Goal: Contribute content: Contribute content

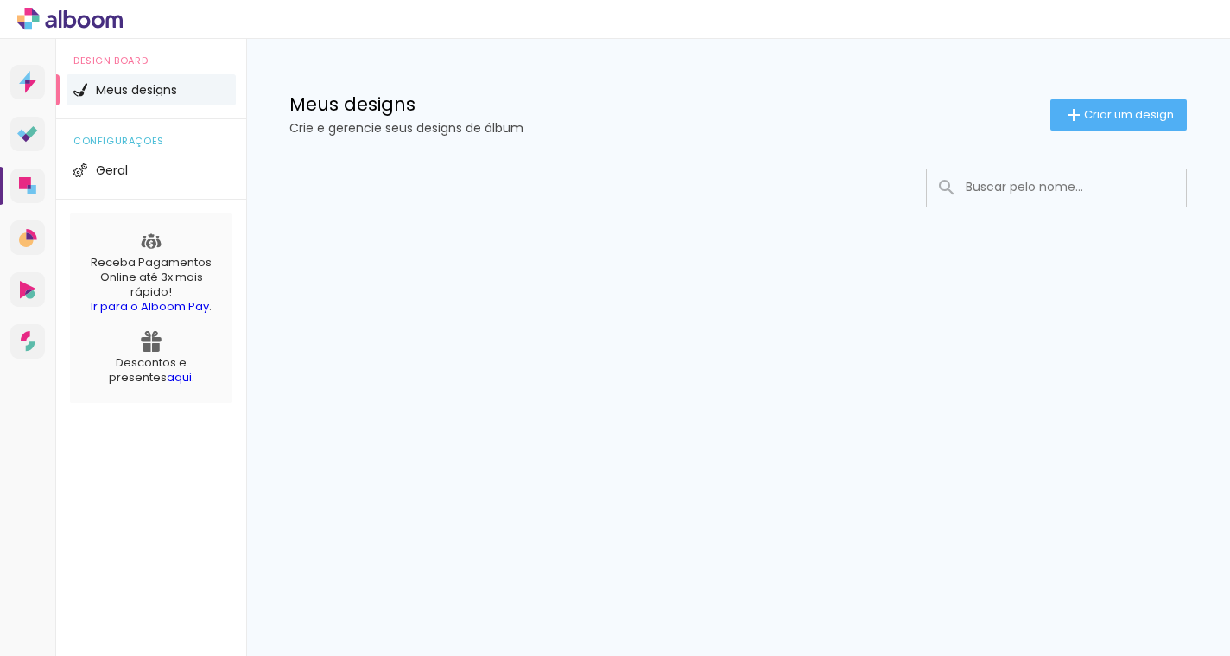
click at [35, 22] on icon at bounding box center [36, 20] width 8 height 8
click at [83, 25] on icon at bounding box center [69, 19] width 105 height 22
click at [28, 86] on icon at bounding box center [30, 86] width 11 height 13
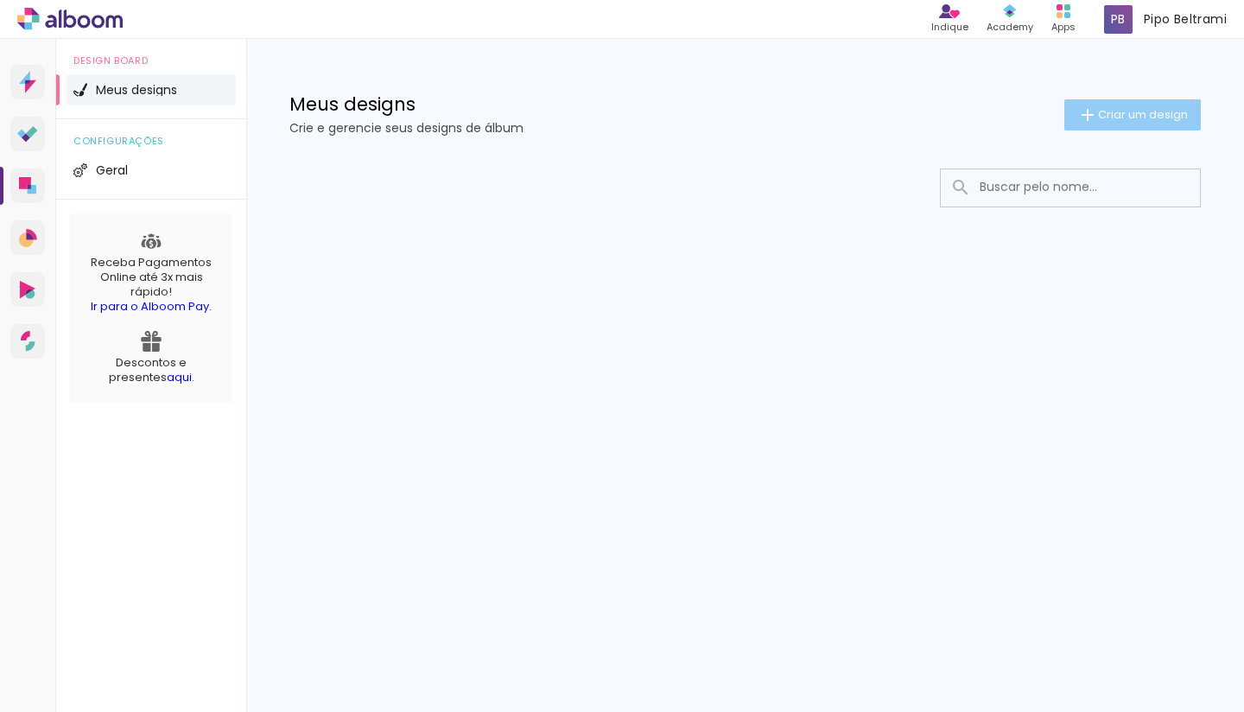
click at [1099, 113] on span "Criar um design" at bounding box center [1143, 114] width 90 height 11
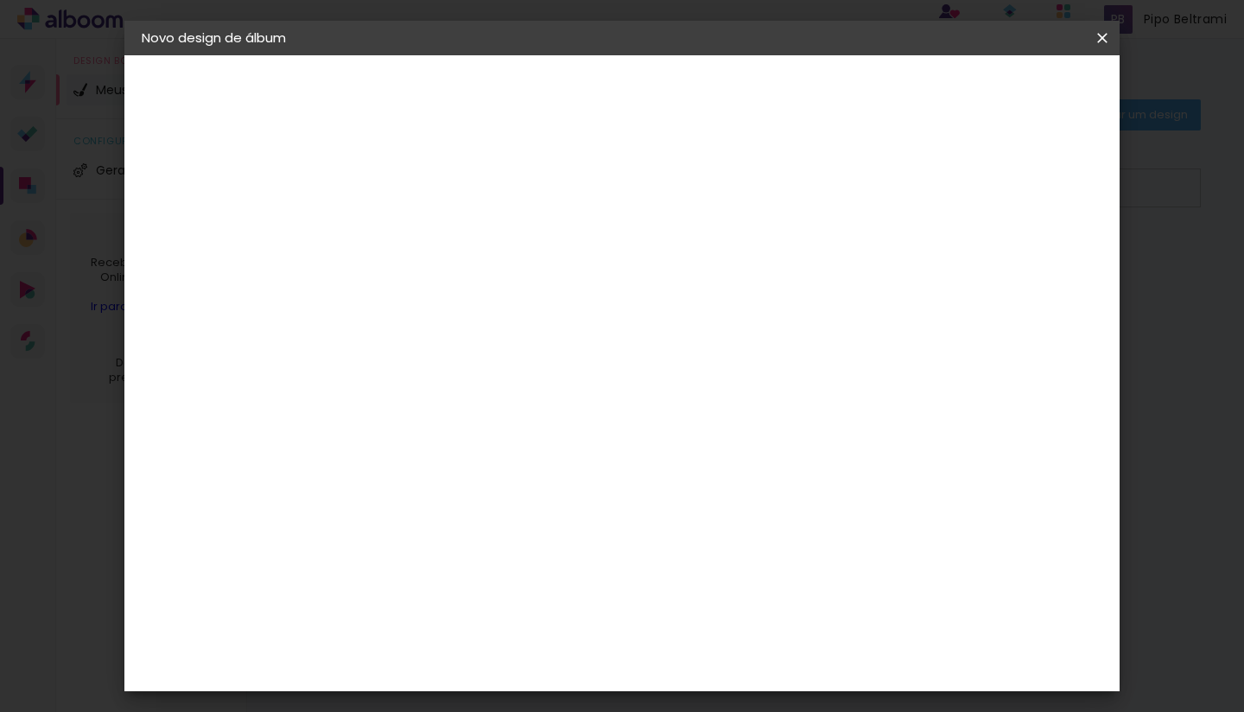
click at [424, 221] on input at bounding box center [424, 232] width 0 height 27
type input "Ana Beatriz & Luiz Fernando"
type paper-input "Ana Beatriz & Luiz Fernando"
click at [601, 92] on paper-button "Avançar" at bounding box center [558, 91] width 85 height 29
click at [726, 350] on div "Sugerir uma encadernadora" at bounding box center [672, 360] width 107 height 28
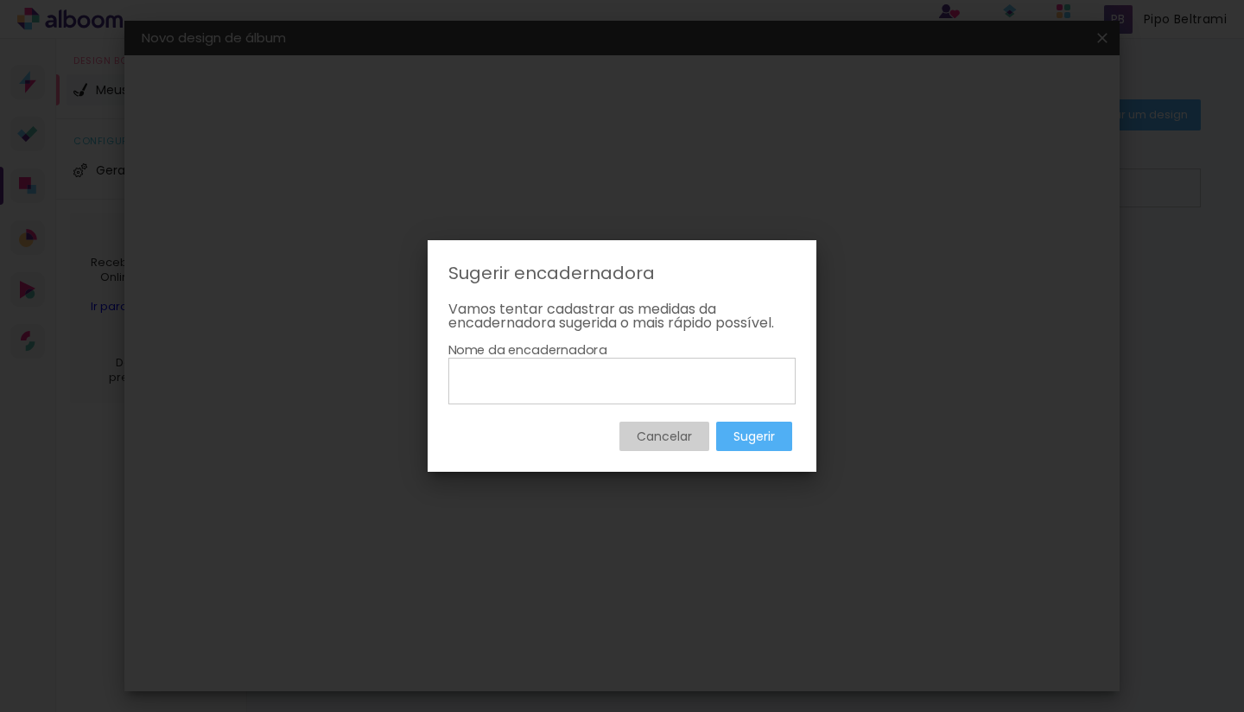
click at [0, 0] on slot "Cancelar" at bounding box center [0, 0] width 0 height 0
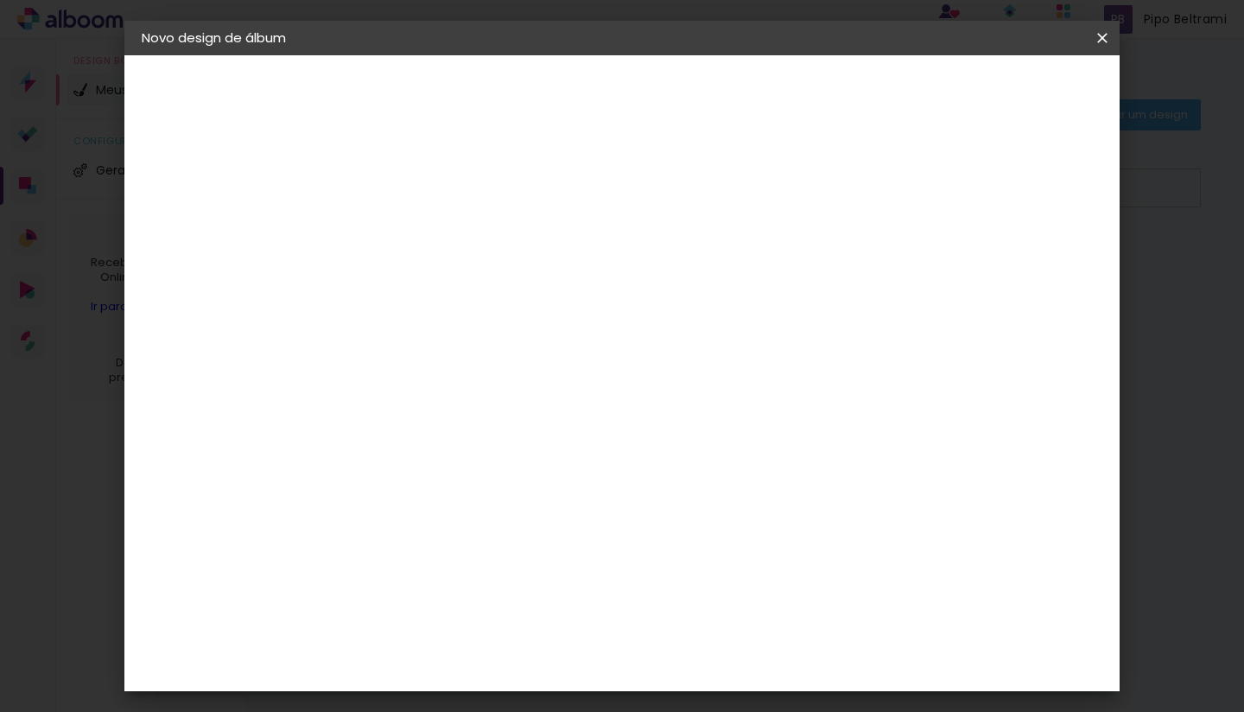
click at [0, 0] on slot "Tamanho Livre" at bounding box center [0, 0] width 0 height 0
click at [466, 443] on div "Hibener" at bounding box center [440, 450] width 54 height 14
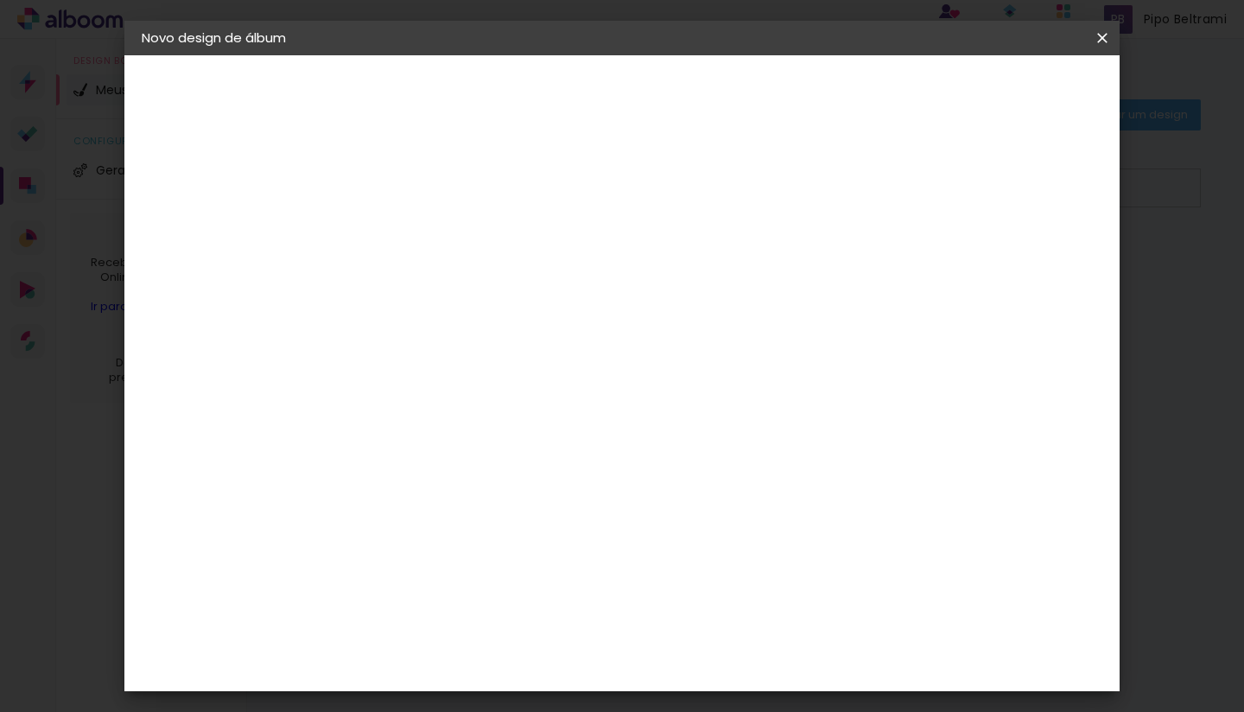
click at [0, 0] on slot "Avançar" at bounding box center [0, 0] width 0 height 0
click at [491, 288] on input "text" at bounding box center [457, 301] width 67 height 27
click at [648, 295] on paper-item "Flex" at bounding box center [733, 286] width 345 height 35
type input "Flex"
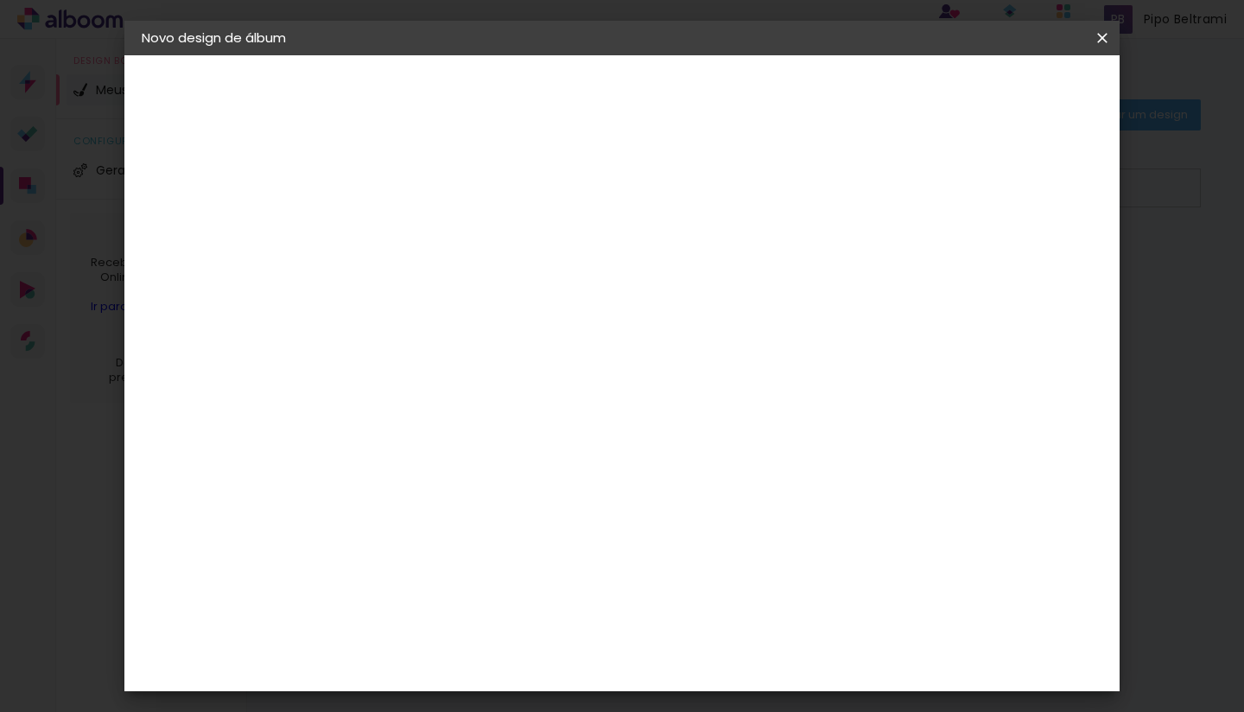
click at [541, 595] on span "20 × 20" at bounding box center [500, 618] width 80 height 46
click at [706, 101] on paper-button "Avançar" at bounding box center [663, 91] width 85 height 29
click at [909, 194] on div at bounding box center [902, 187] width 16 height 16
type paper-checkbox "on"
click at [909, 194] on div at bounding box center [902, 187] width 16 height 16
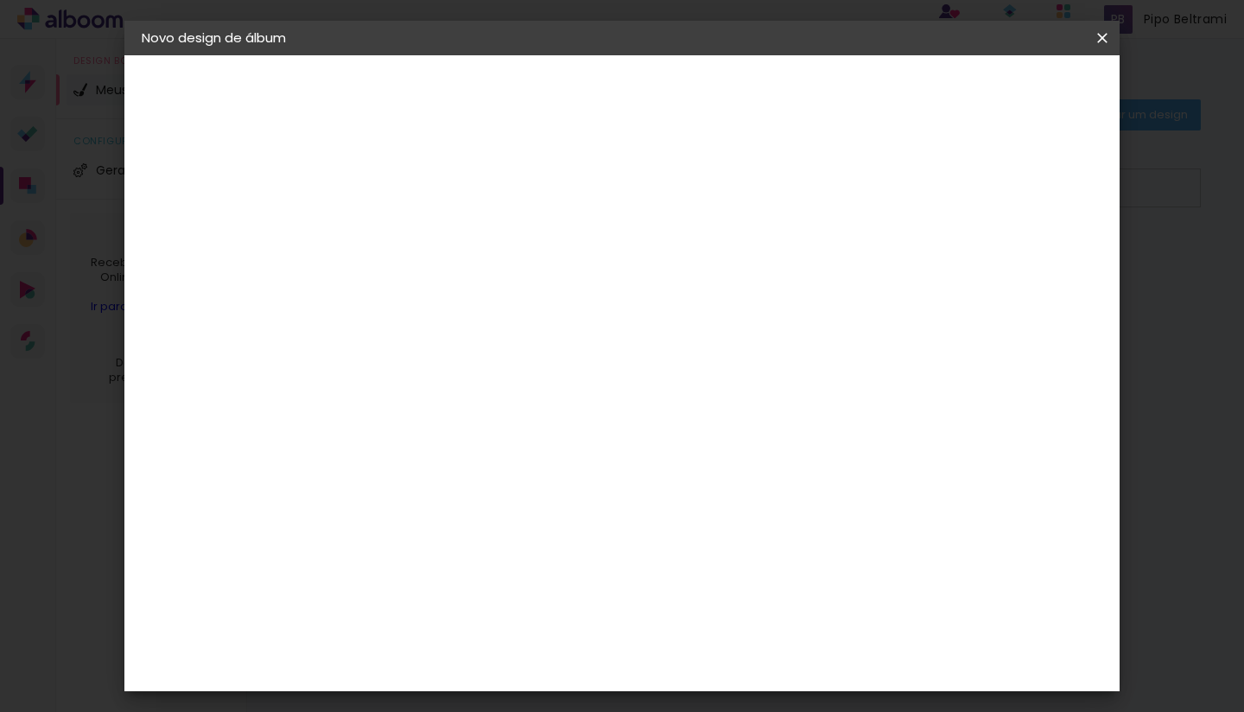
click at [909, 194] on div at bounding box center [902, 187] width 16 height 16
click at [909, 185] on div at bounding box center [902, 187] width 16 height 16
click at [0, 0] on slot "Voltar" at bounding box center [0, 0] width 0 height 0
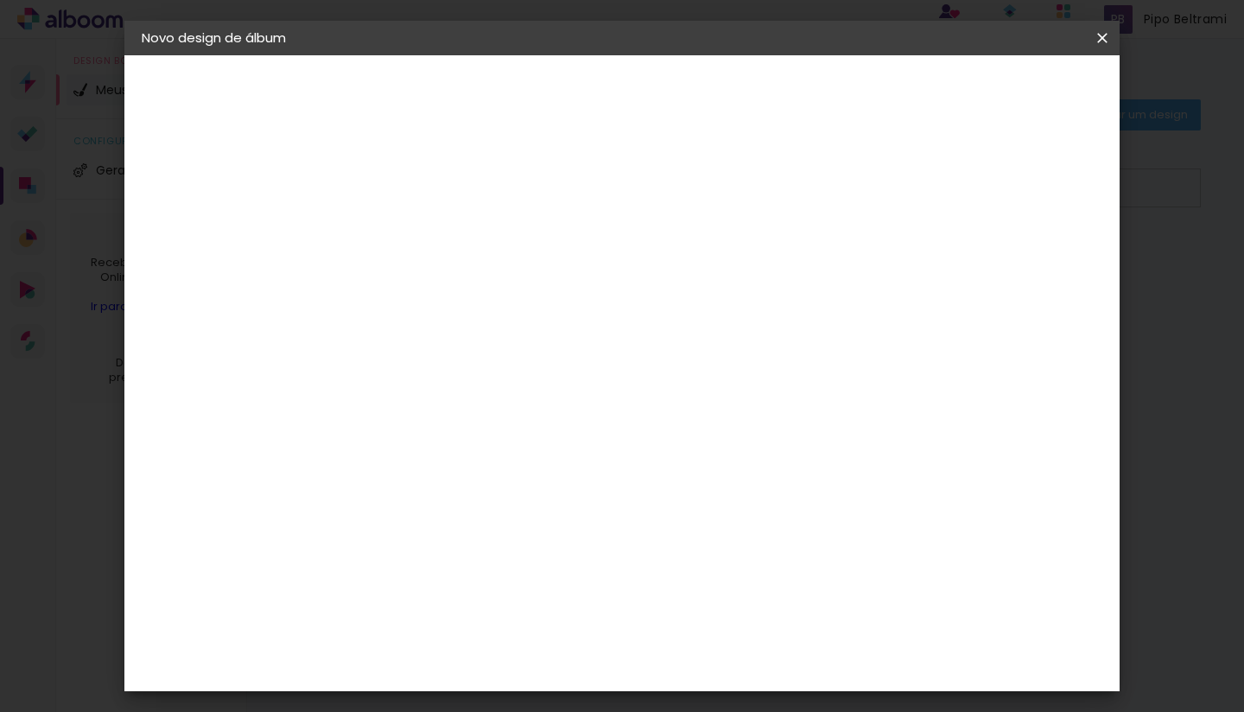
click at [224, 215] on div "Hibener" at bounding box center [201, 213] width 46 height 12
click at [0, 0] on slot "Tamanho Livre" at bounding box center [0, 0] width 0 height 0
click at [0, 0] on slot "Avançar" at bounding box center [0, 0] width 0 height 0
click at [0, 0] on slot "Mostrar sangria" at bounding box center [0, 0] width 0 height 0
type paper-checkbox "on"
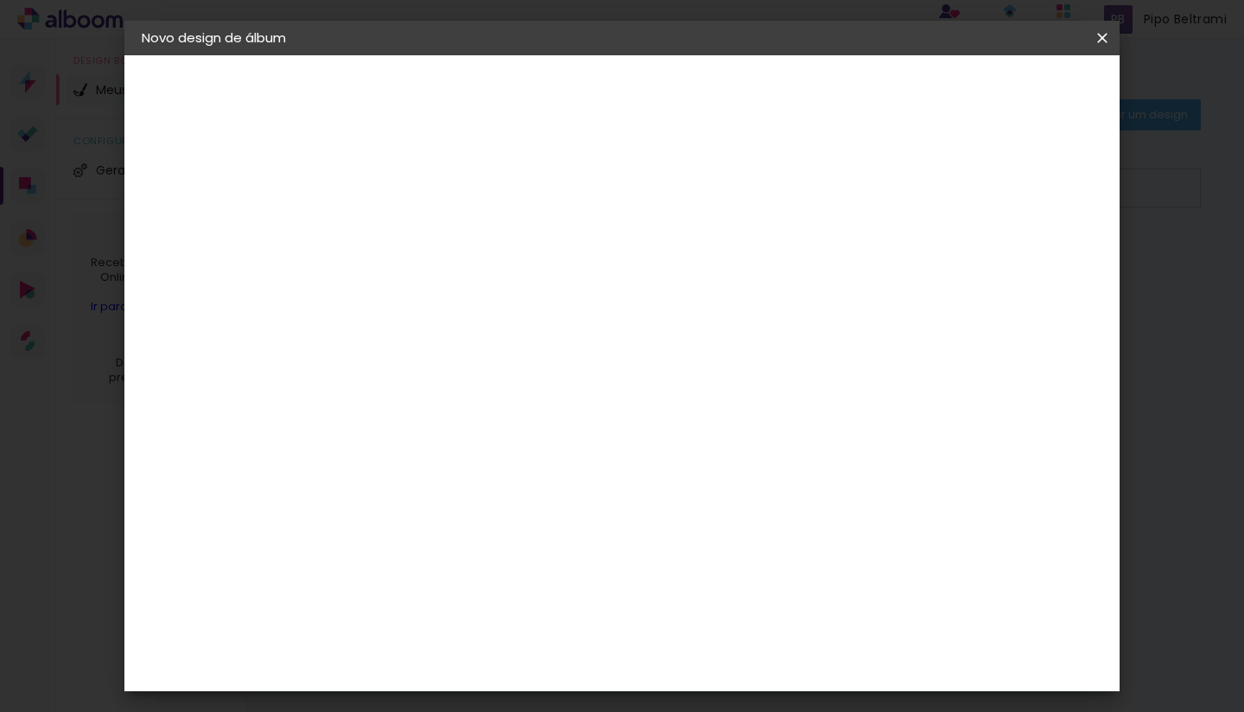
click at [0, 0] on slot "Mostrar sangria" at bounding box center [0, 0] width 0 height 0
click at [599, 276] on span "20.3" at bounding box center [583, 270] width 42 height 26
type input "1"
type paper-input "1"
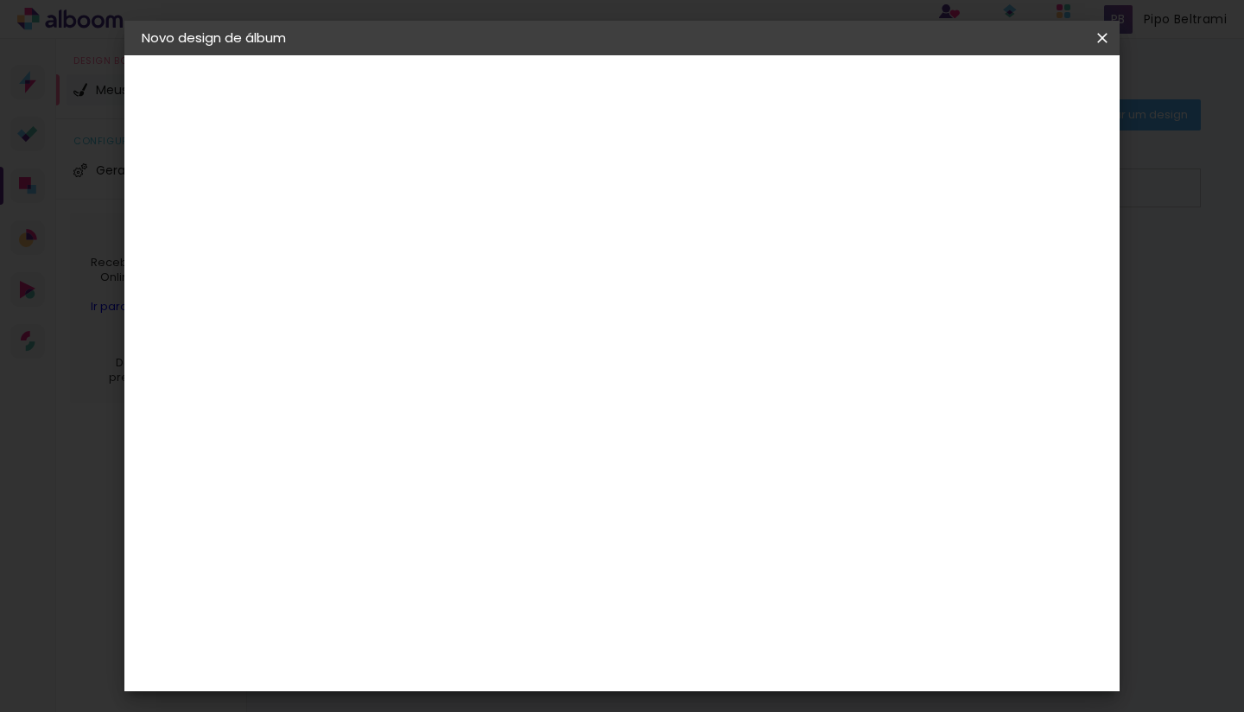
click at [435, 201] on input "1" at bounding box center [413, 198] width 60 height 22
type input "0"
type paper-input "0"
click at [435, 198] on input "0" at bounding box center [413, 198] width 60 height 22
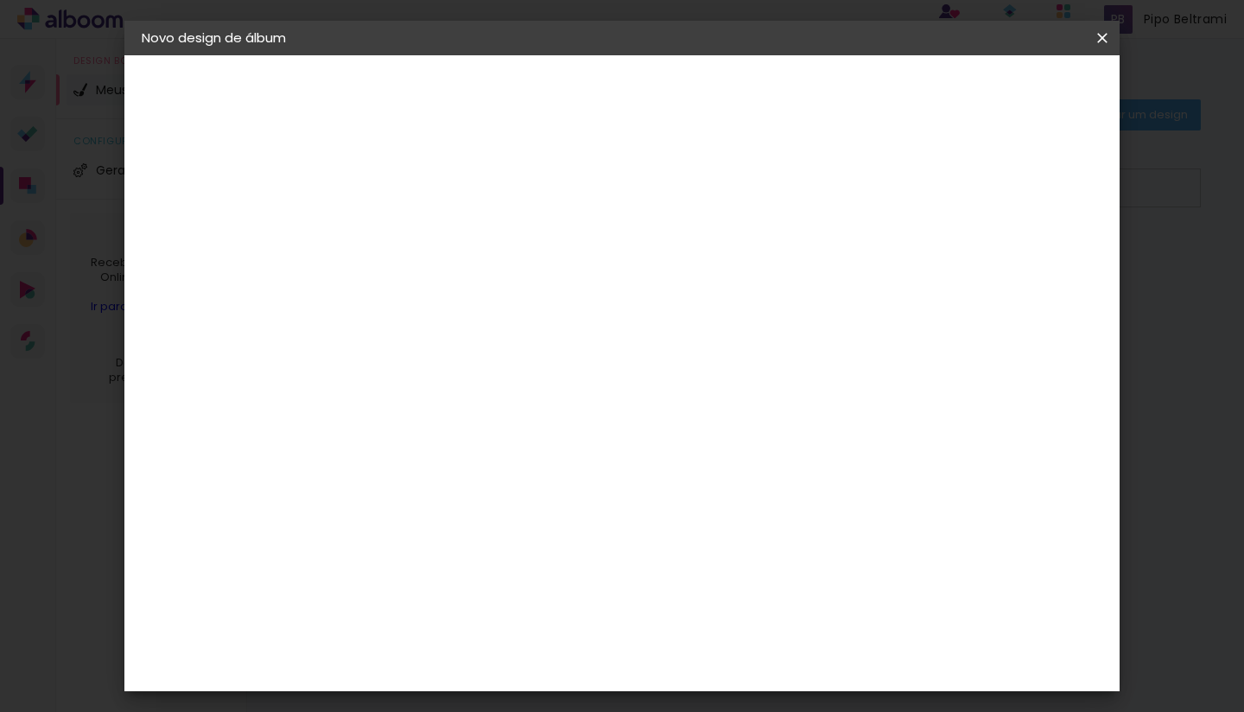
type input "0"
click at [435, 198] on input "0" at bounding box center [413, 198] width 60 height 22
click at [201, 209] on div "Tamanho livre" at bounding box center [208, 213] width 60 height 24
click at [0, 0] on slot "Tamanho Livre" at bounding box center [0, 0] width 0 height 0
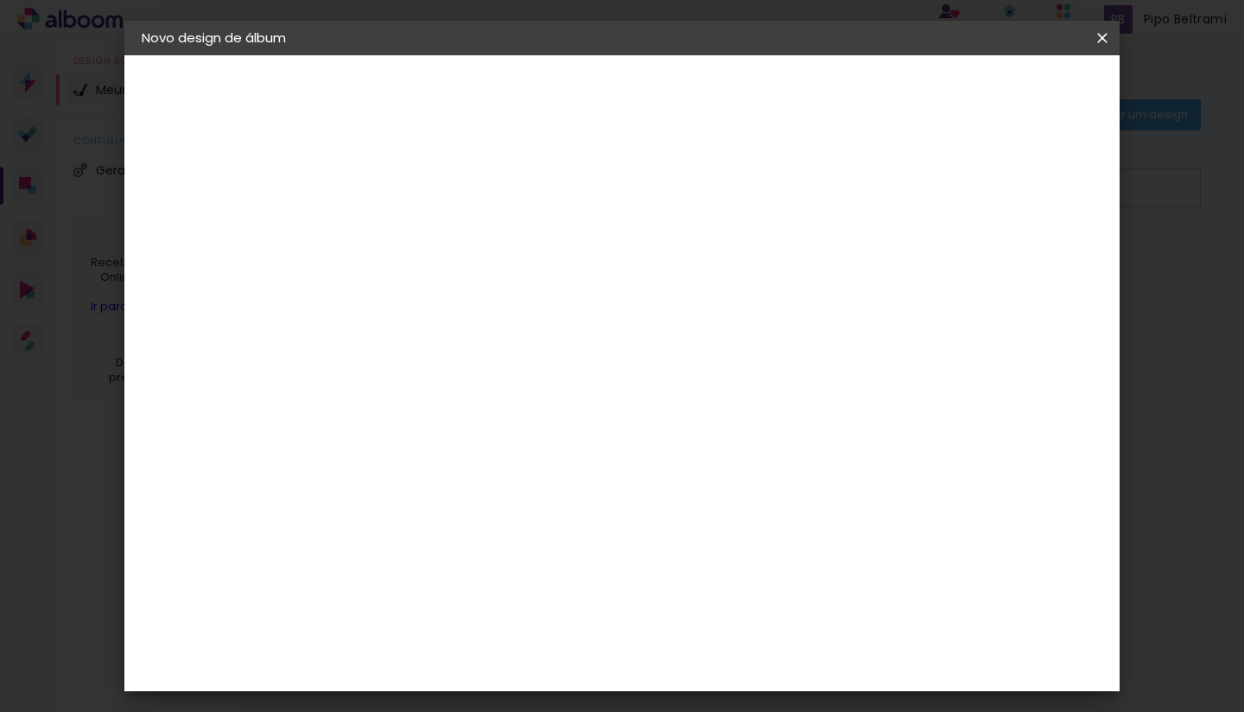
scroll to position [3684, 0]
click at [0, 0] on slot "Avançar" at bounding box center [0, 0] width 0 height 0
click at [541, 708] on span "30 × 30" at bounding box center [500, 725] width 80 height 35
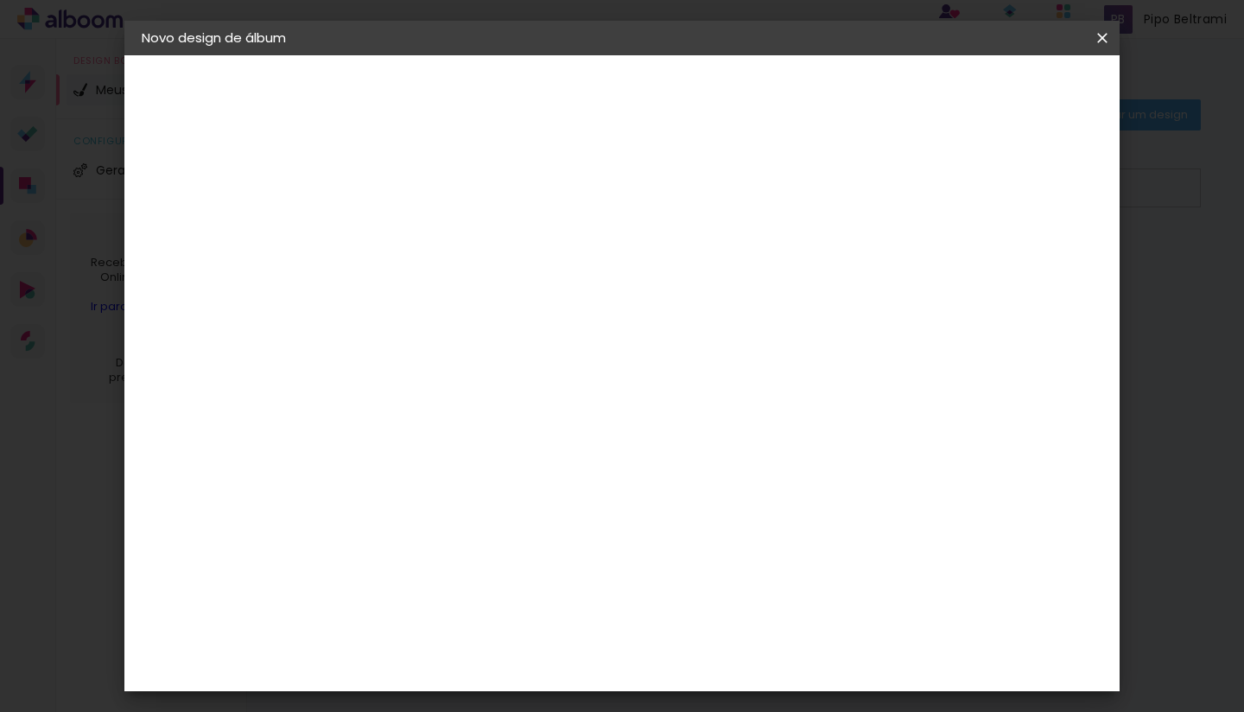
click at [0, 0] on slot "Avançar" at bounding box center [0, 0] width 0 height 0
click at [1105, 42] on iron-icon at bounding box center [1102, 37] width 21 height 17
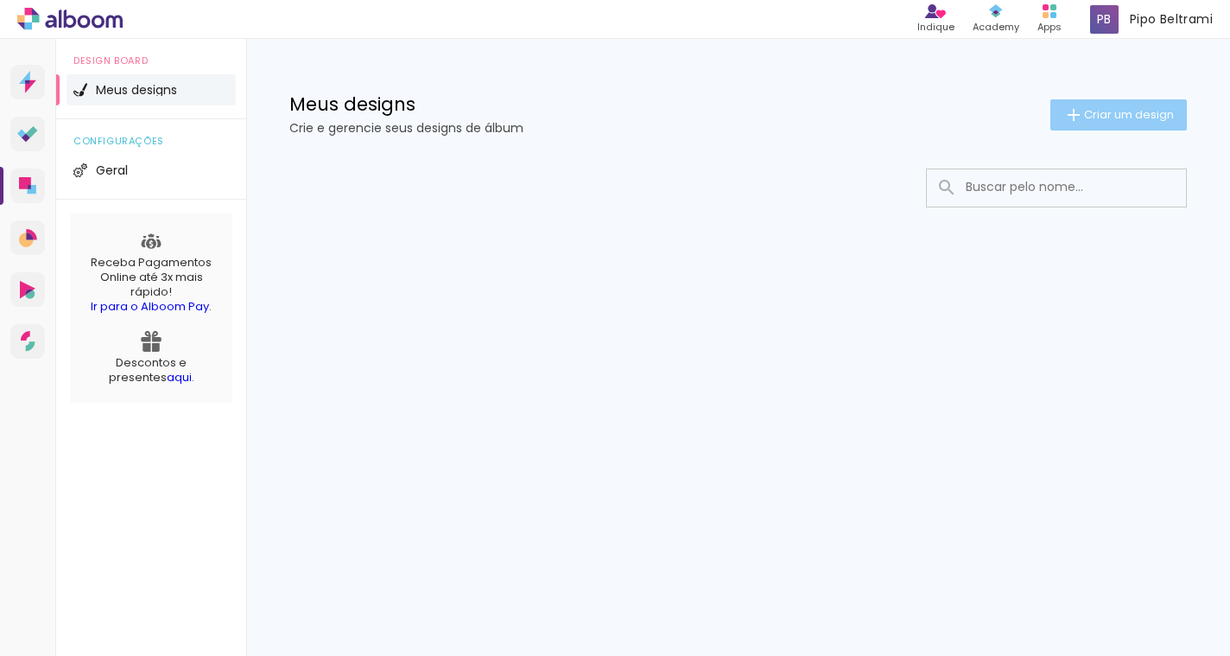
click at [1100, 117] on span "Criar um design" at bounding box center [1129, 114] width 90 height 11
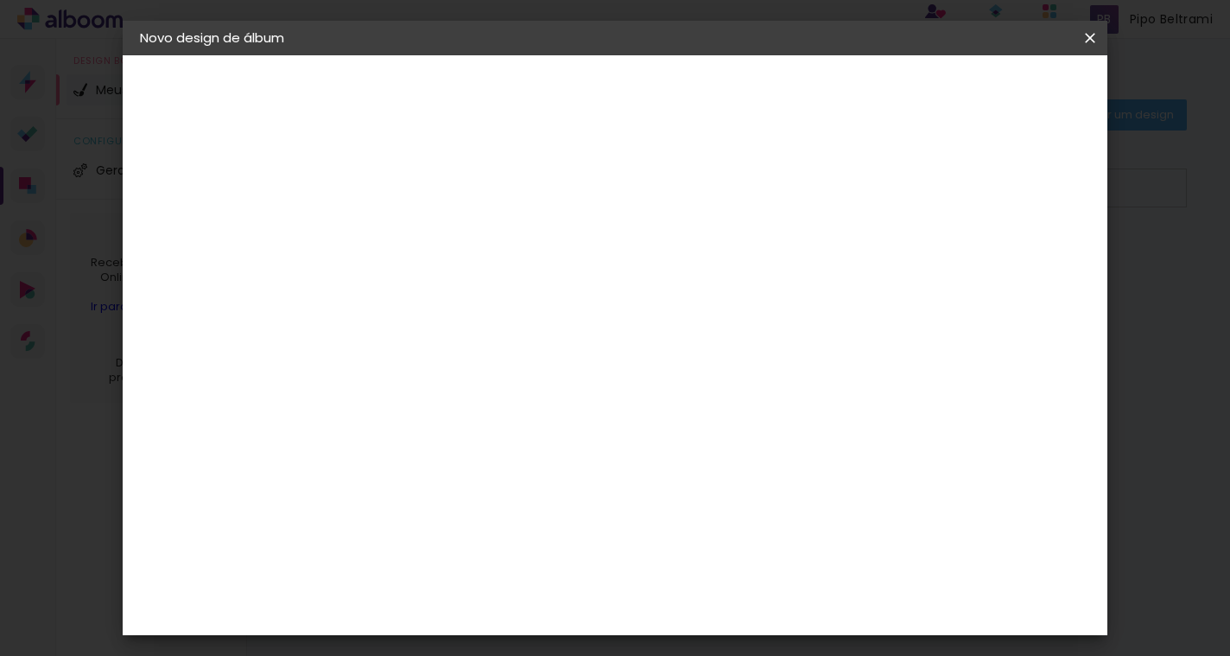
click at [422, 244] on input at bounding box center [422, 232] width 0 height 27
type input "Camila e Leandro"
type paper-input "Camila e Leandro"
click at [0, 0] on slot "Avançar" at bounding box center [0, 0] width 0 height 0
click at [541, 337] on input at bounding box center [466, 329] width 174 height 22
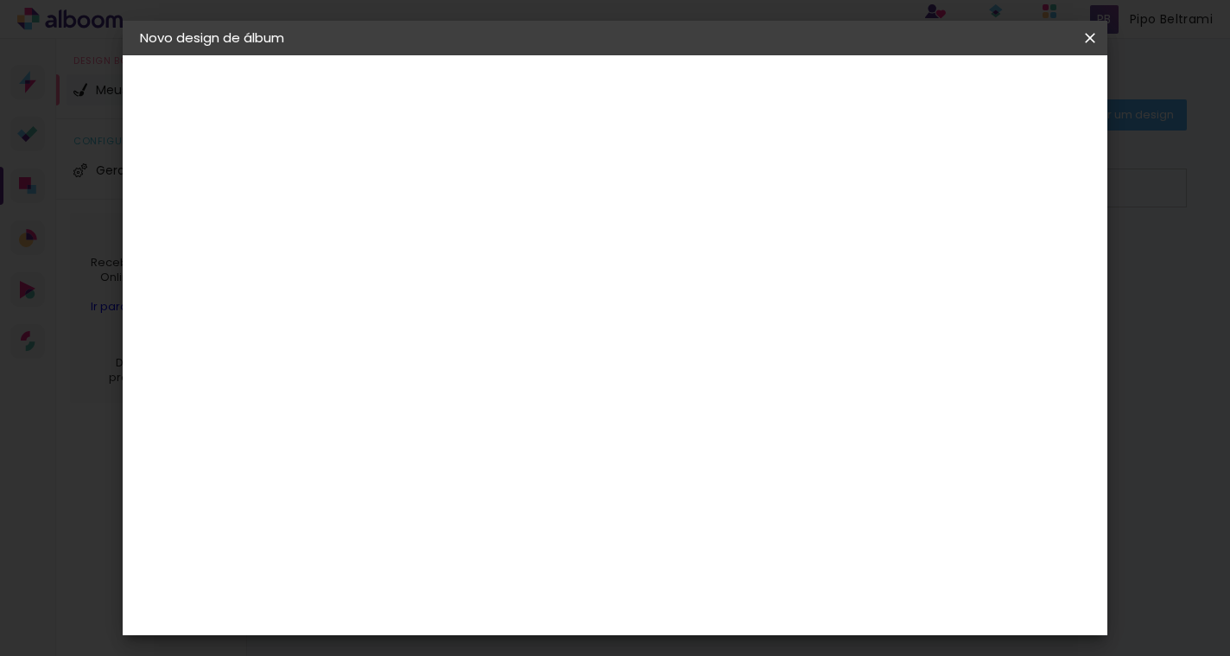
type input "S"
click at [0, 0] on slot "Avançar" at bounding box center [0, 0] width 0 height 0
click at [490, 288] on input "text" at bounding box center [455, 301] width 67 height 27
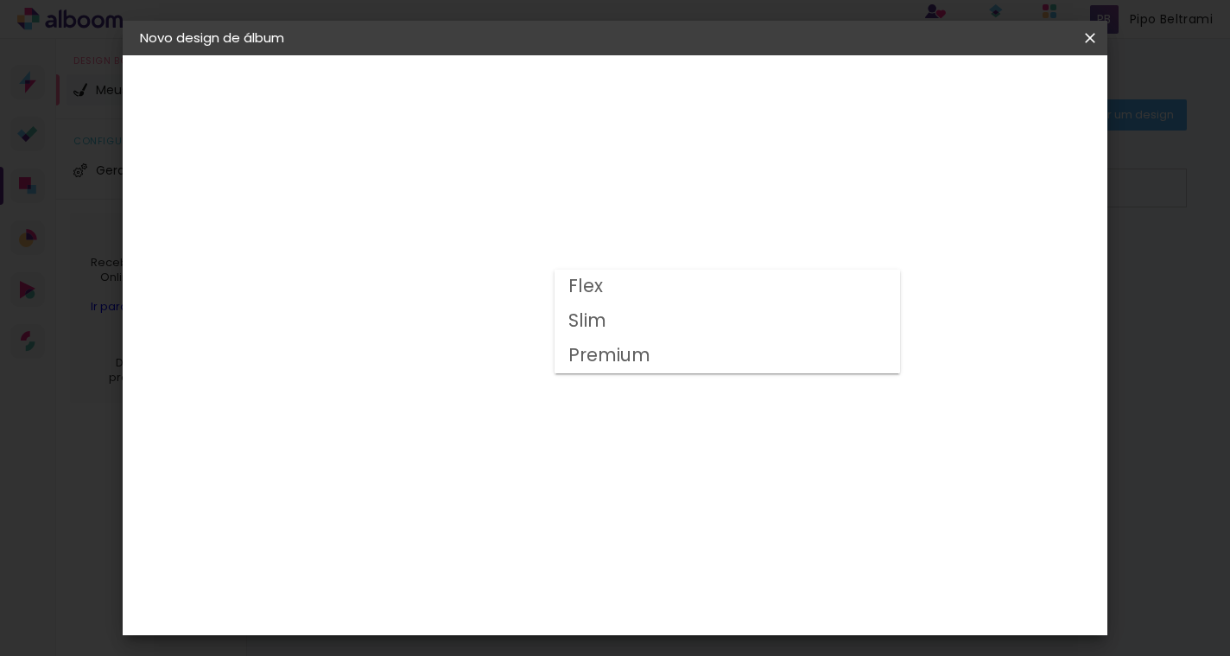
click at [728, 288] on paper-item "Flex" at bounding box center [726, 286] width 345 height 35
click at [634, 295] on input "Flex" at bounding box center [528, 283] width 212 height 27
click at [627, 320] on paper-item "Slim" at bounding box center [726, 321] width 345 height 35
type input "Slim"
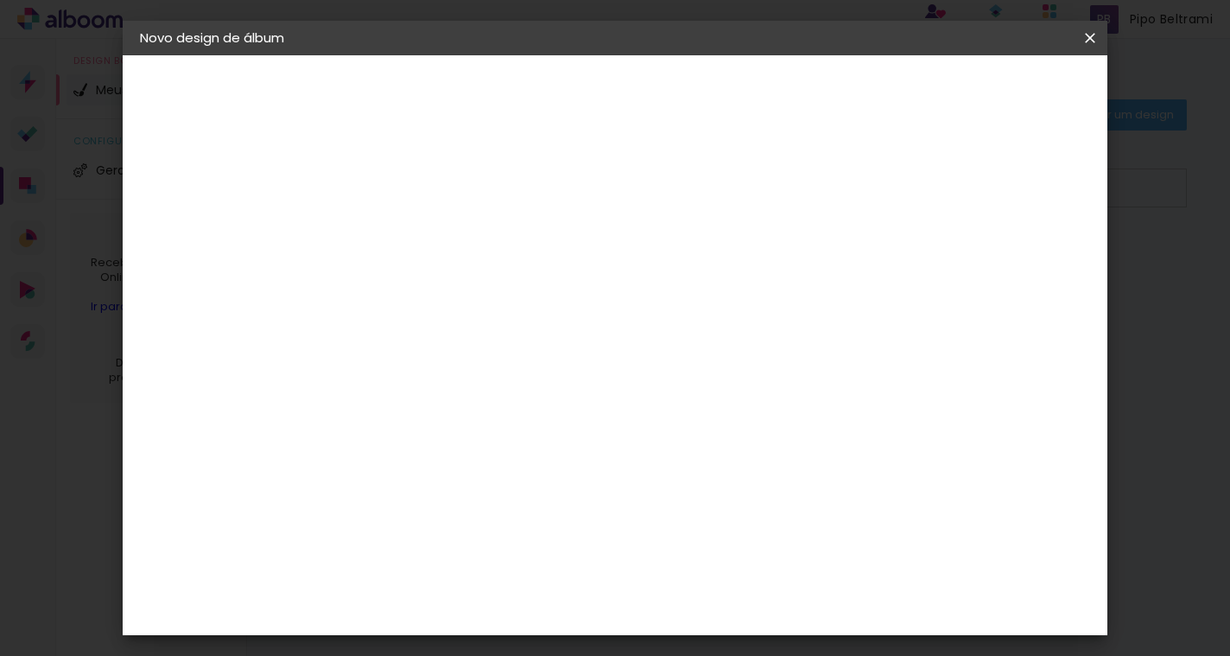
click at [539, 490] on span "20 × 20" at bounding box center [499, 513] width 80 height 46
click at [0, 0] on slot "Avançar" at bounding box center [0, 0] width 0 height 0
click at [896, 188] on div at bounding box center [889, 187] width 16 height 16
type paper-checkbox "on"
click at [994, 87] on span "Iniciar design" at bounding box center [954, 92] width 79 height 12
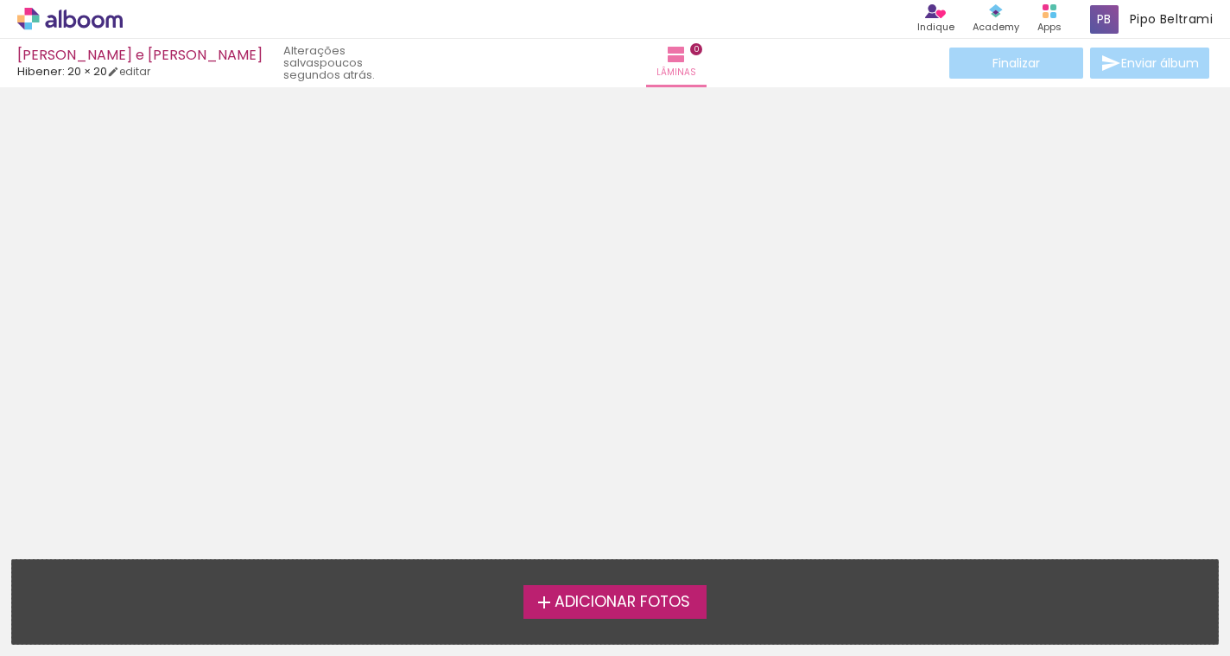
click at [600, 605] on span "Adicionar Fotos" at bounding box center [622, 602] width 136 height 16
click at [0, 0] on input "file" at bounding box center [0, 0] width 0 height 0
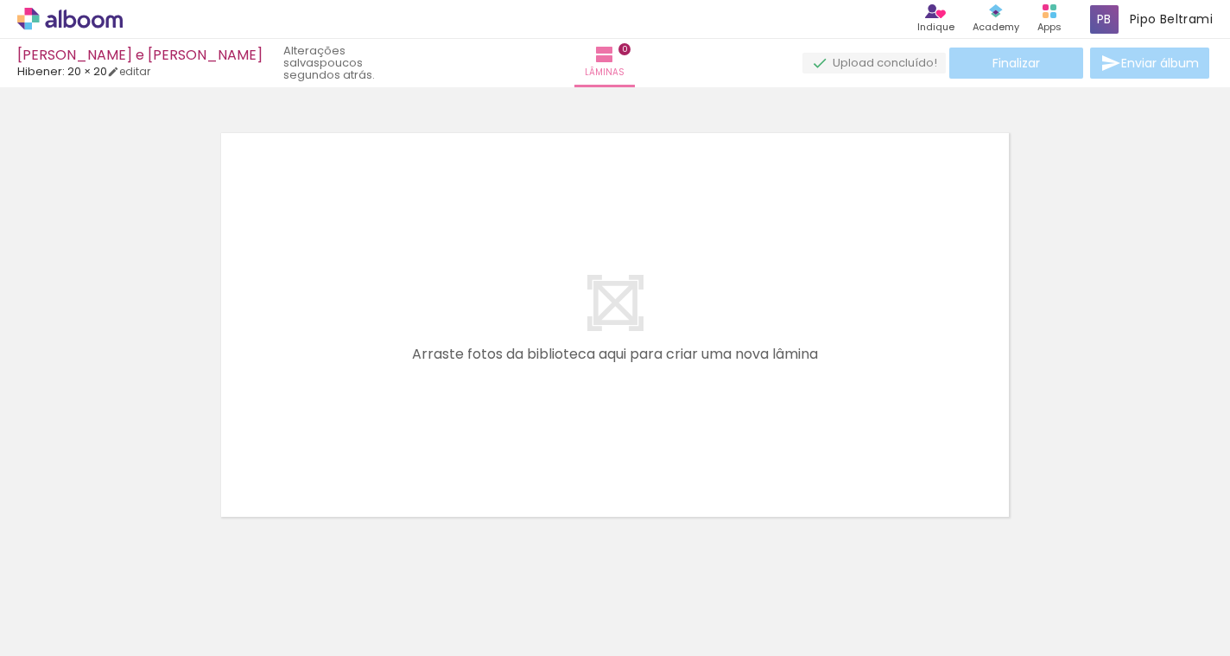
scroll to position [22, 0]
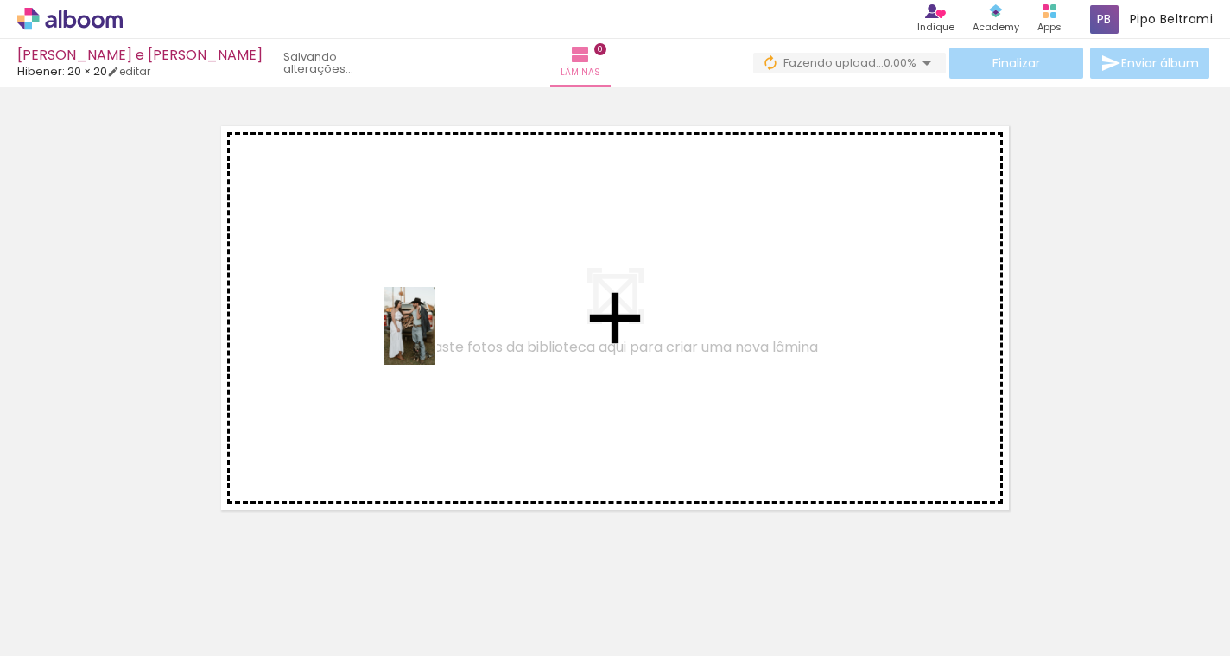
drag, startPoint x: 179, startPoint y: 598, endPoint x: 440, endPoint y: 330, distance: 374.4
click at [440, 330] on quentale-workspace at bounding box center [615, 328] width 1230 height 656
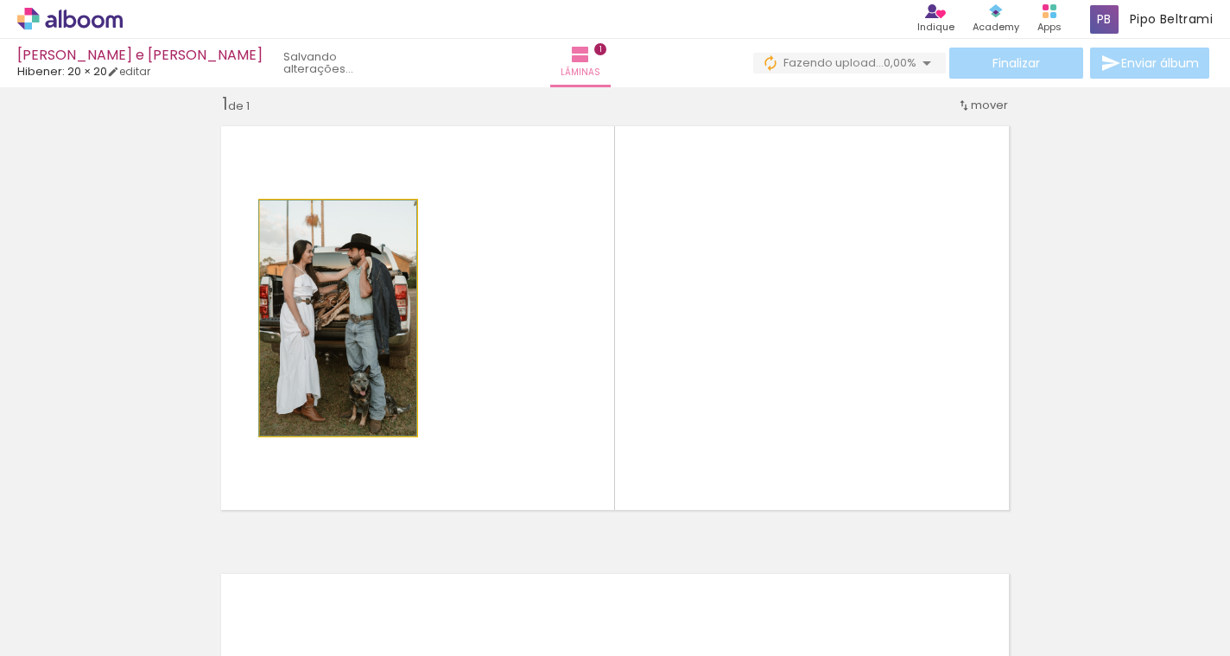
click at [338, 288] on quentale-photo at bounding box center [338, 317] width 156 height 235
drag, startPoint x: 363, startPoint y: 294, endPoint x: 434, endPoint y: 294, distance: 71.7
click at [434, 294] on quentale-layouter at bounding box center [615, 318] width 808 height 404
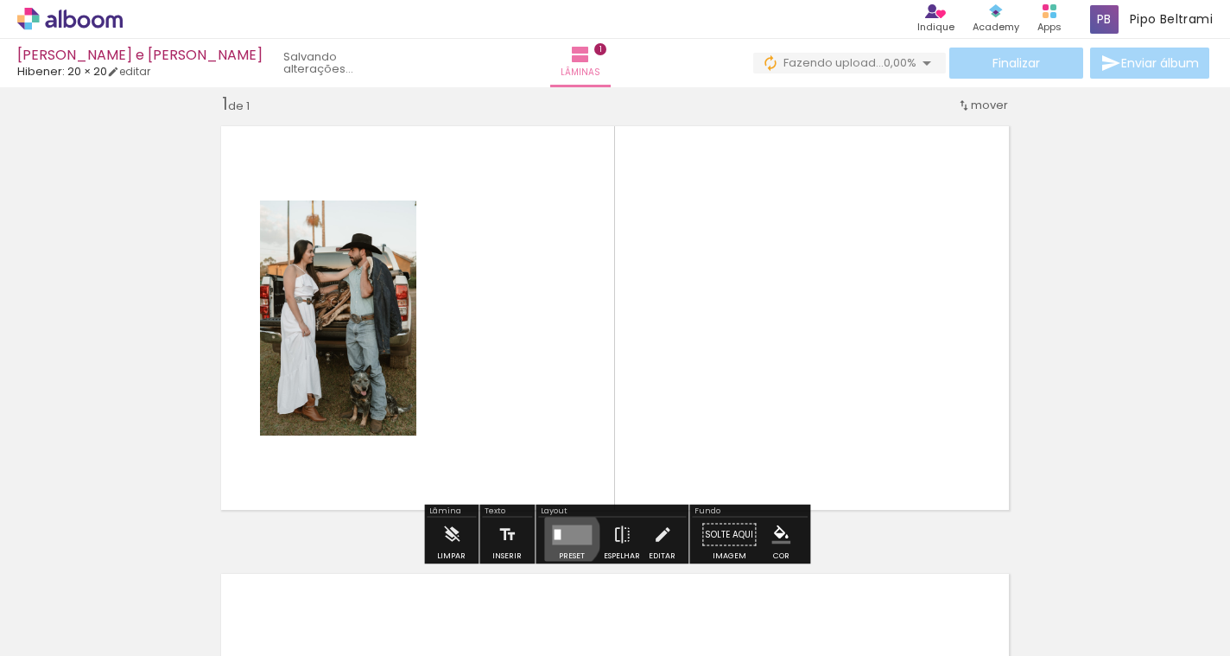
click at [564, 536] on quentale-layouter at bounding box center [572, 534] width 40 height 20
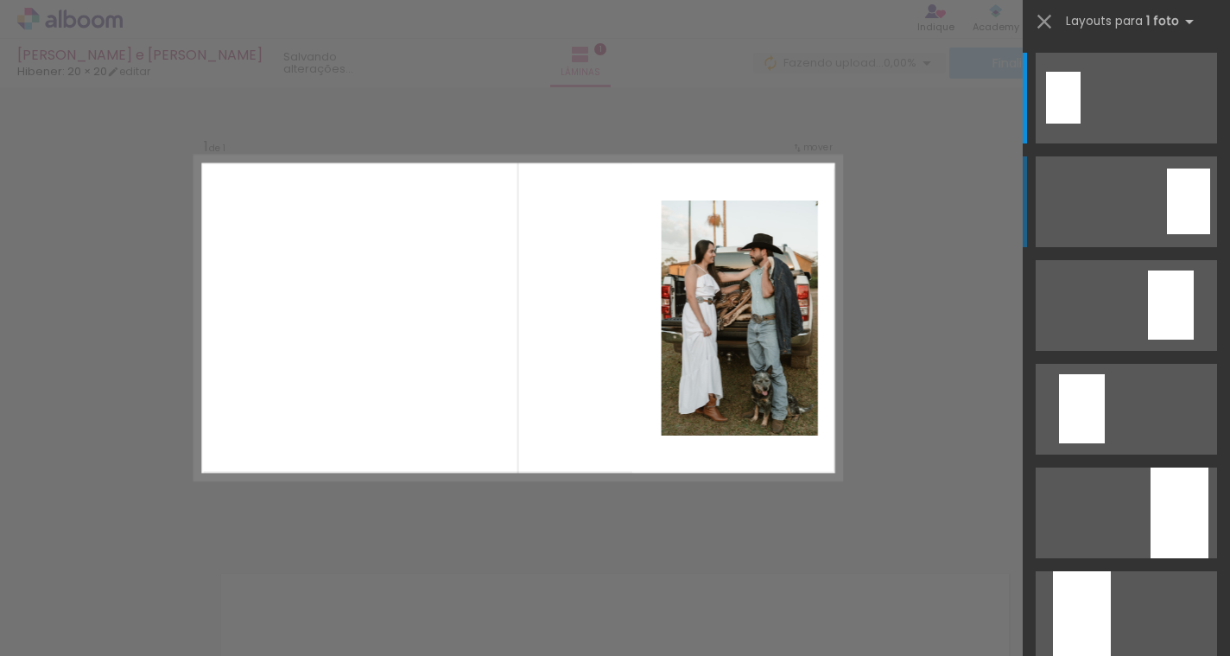
click at [1145, 188] on quentale-layouter at bounding box center [1126, 201] width 181 height 91
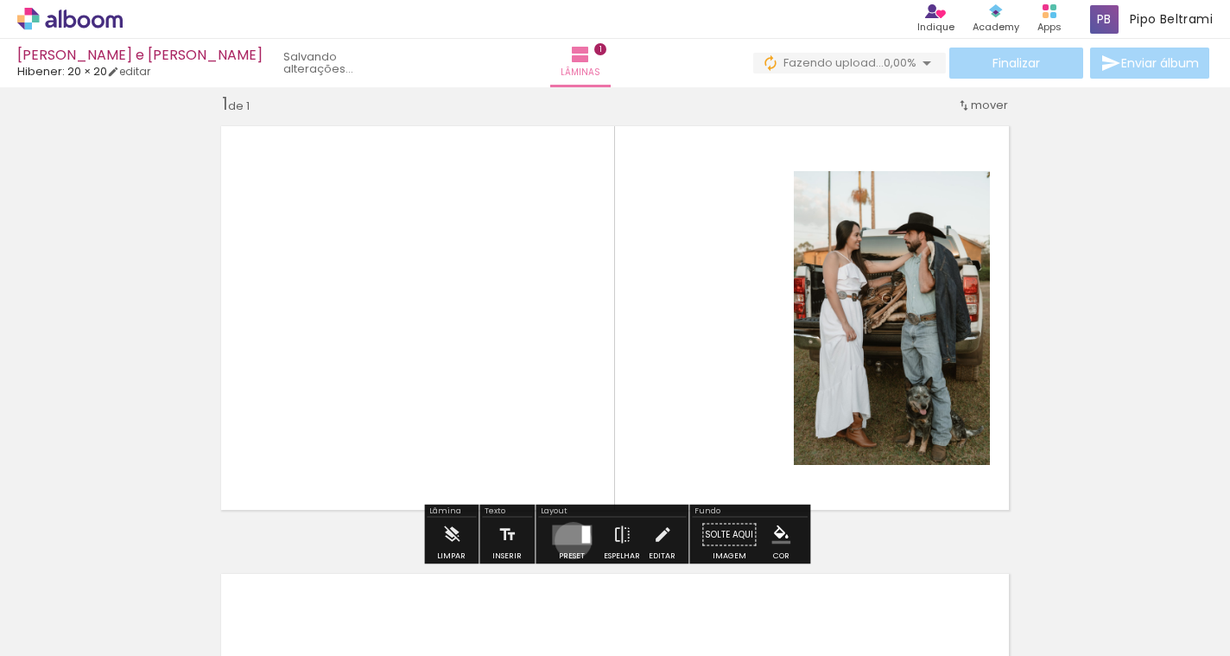
click at [569, 540] on quentale-layouter at bounding box center [572, 534] width 40 height 20
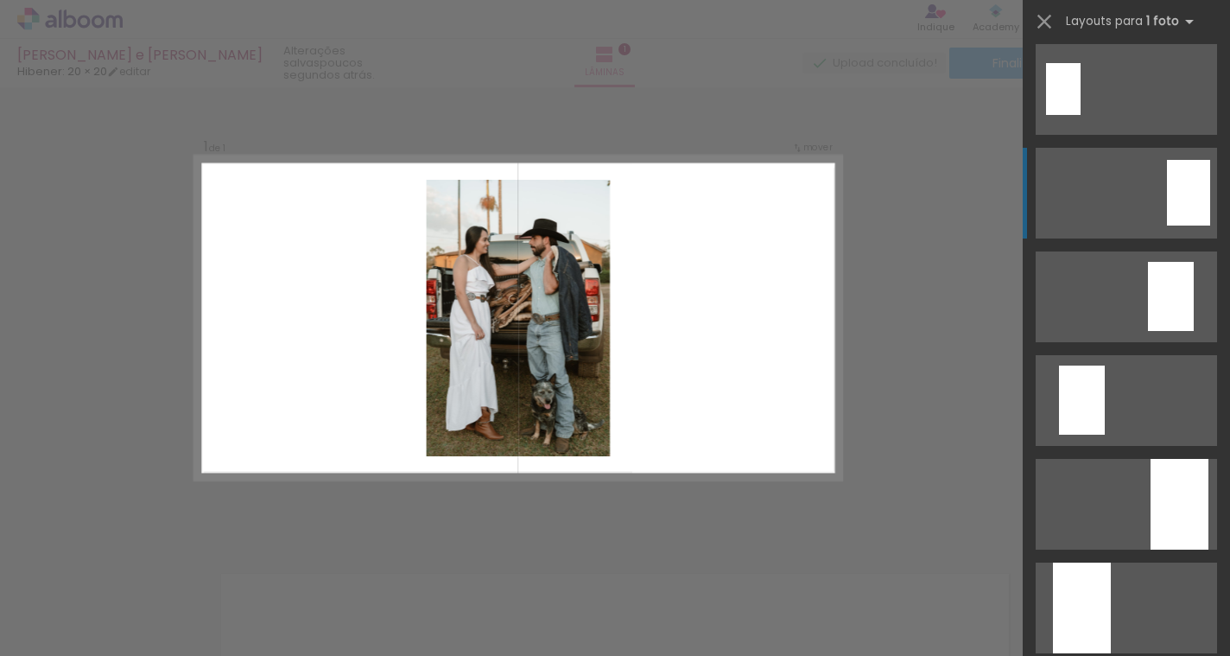
scroll to position [0, 0]
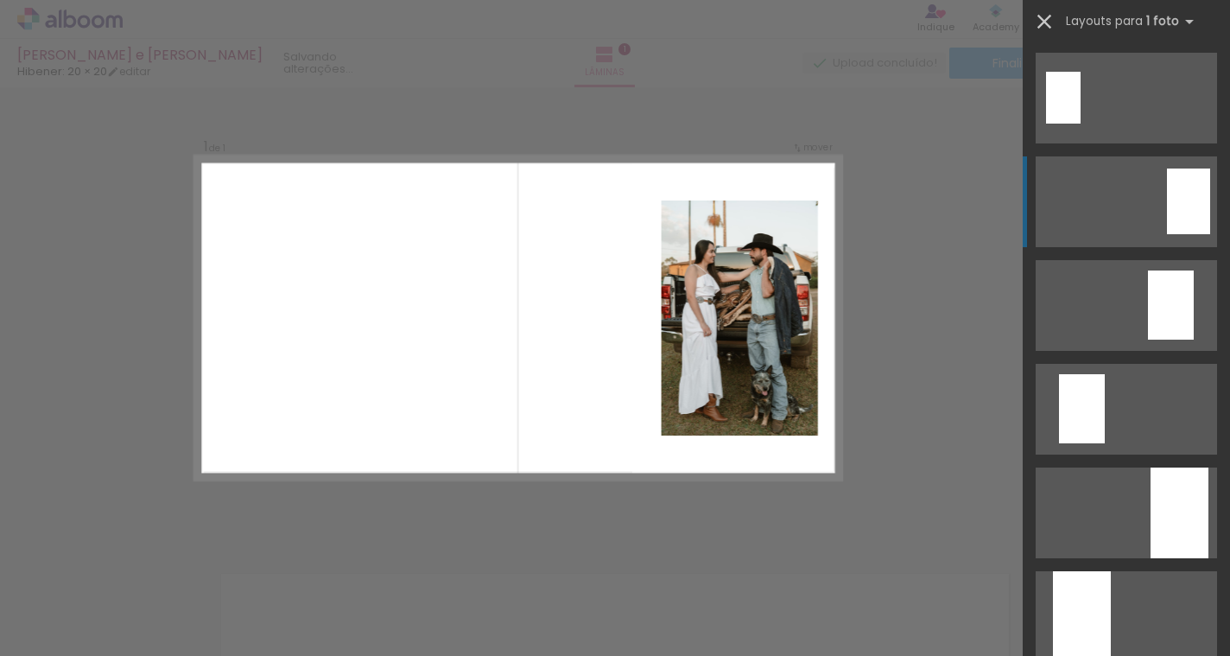
click at [1053, 29] on iron-icon at bounding box center [1044, 22] width 24 height 24
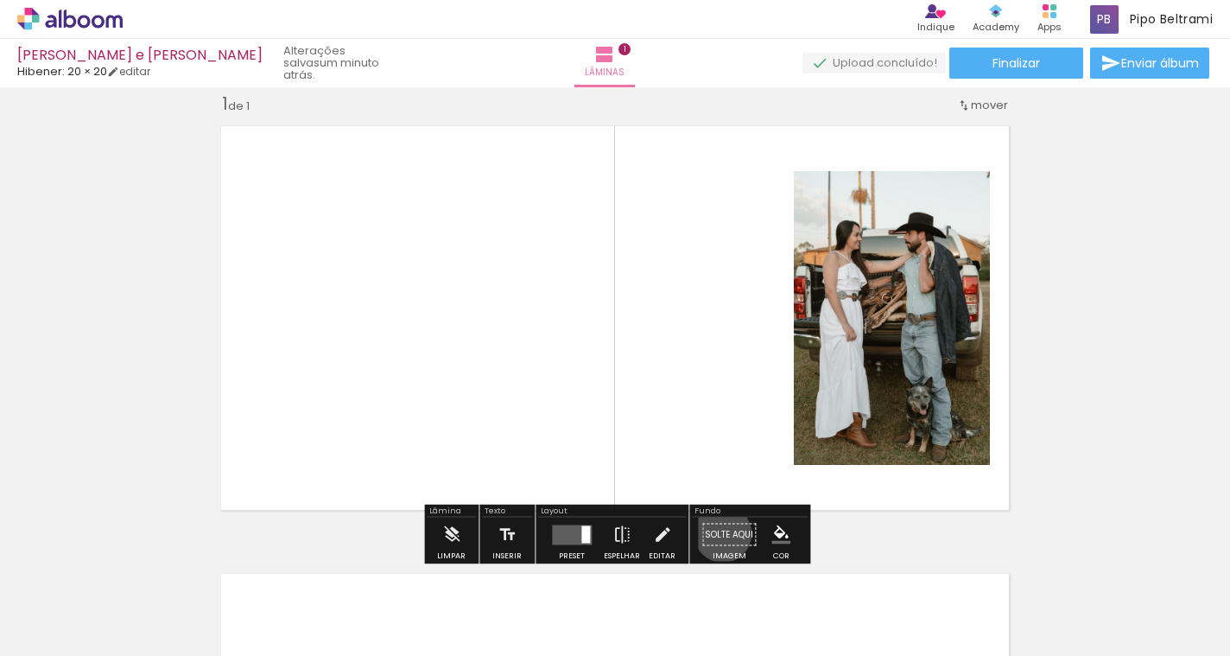
click at [717, 533] on paper-button "Solte aqui Imagem" at bounding box center [729, 539] width 62 height 44
click at [620, 532] on iron-icon at bounding box center [621, 534] width 19 height 35
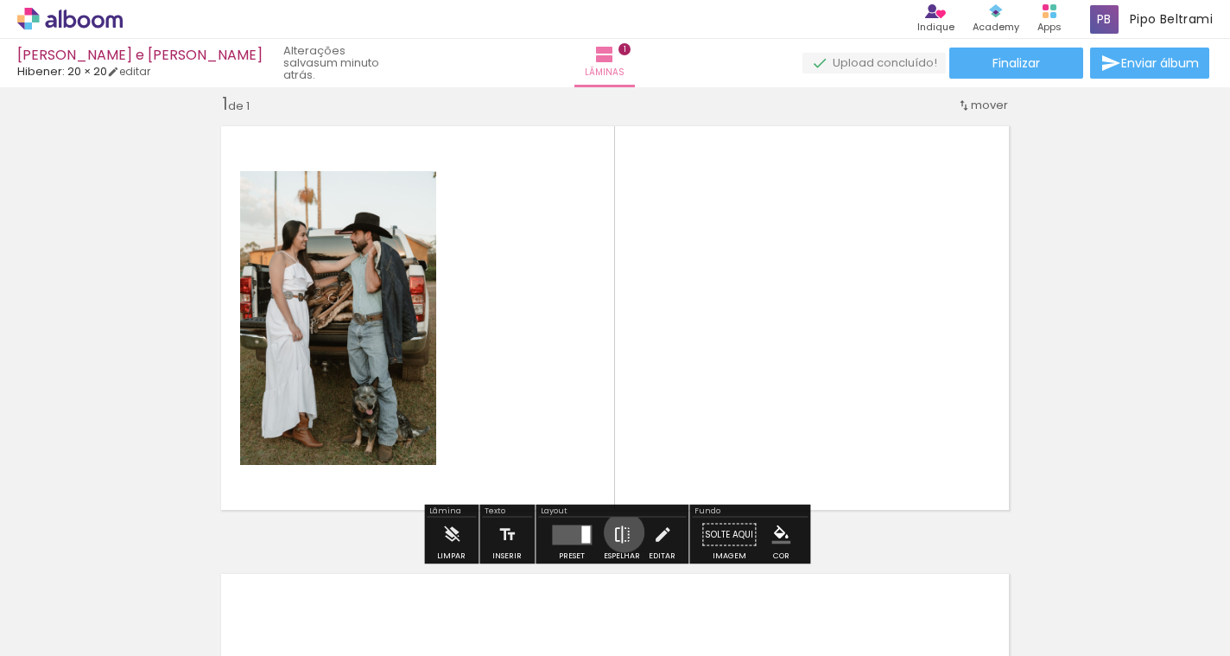
click at [620, 532] on iron-icon at bounding box center [621, 534] width 19 height 35
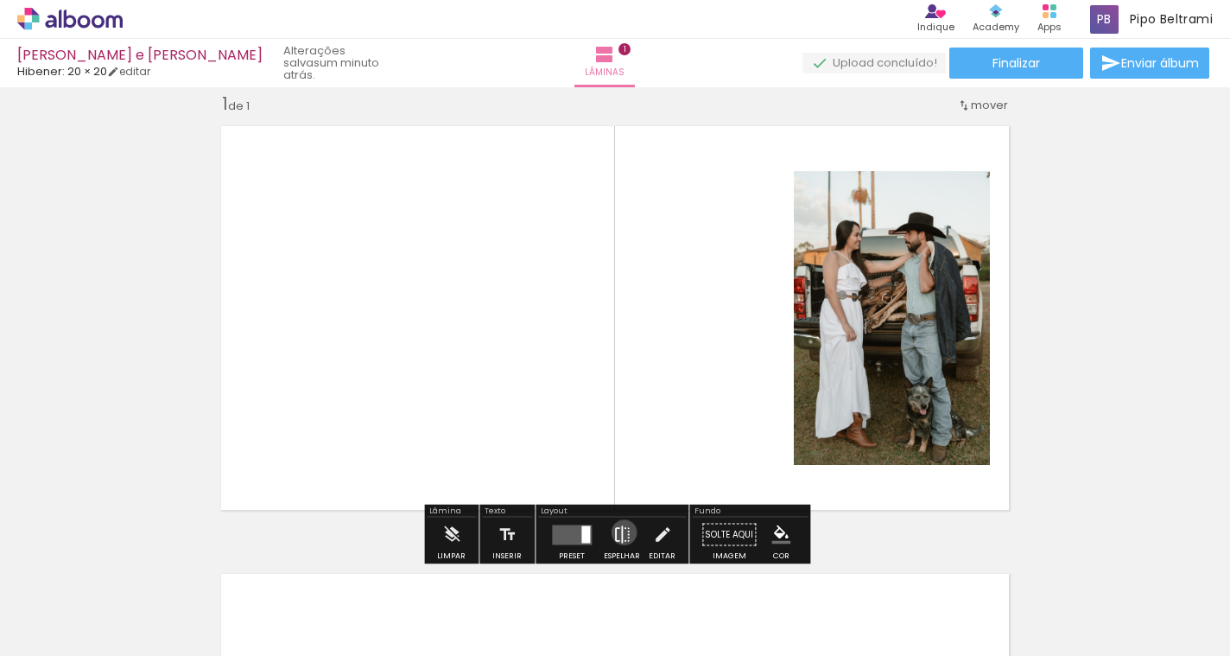
click at [620, 532] on iron-icon at bounding box center [621, 534] width 19 height 35
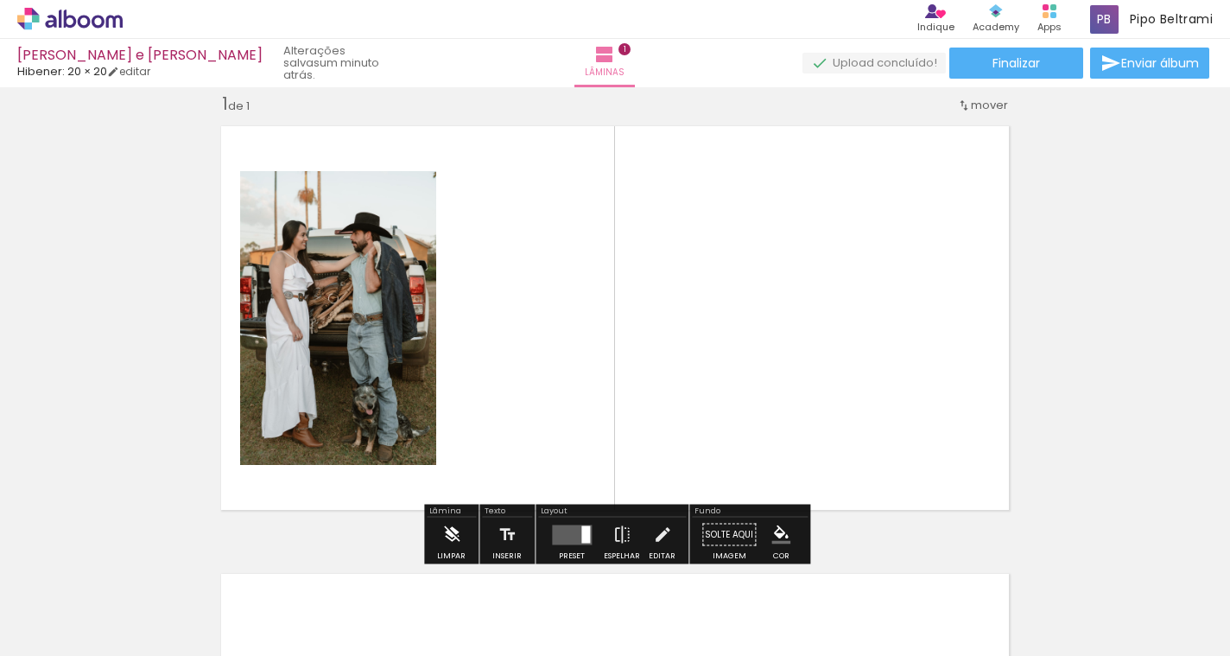
click at [439, 528] on paper-button "Limpar" at bounding box center [451, 539] width 37 height 44
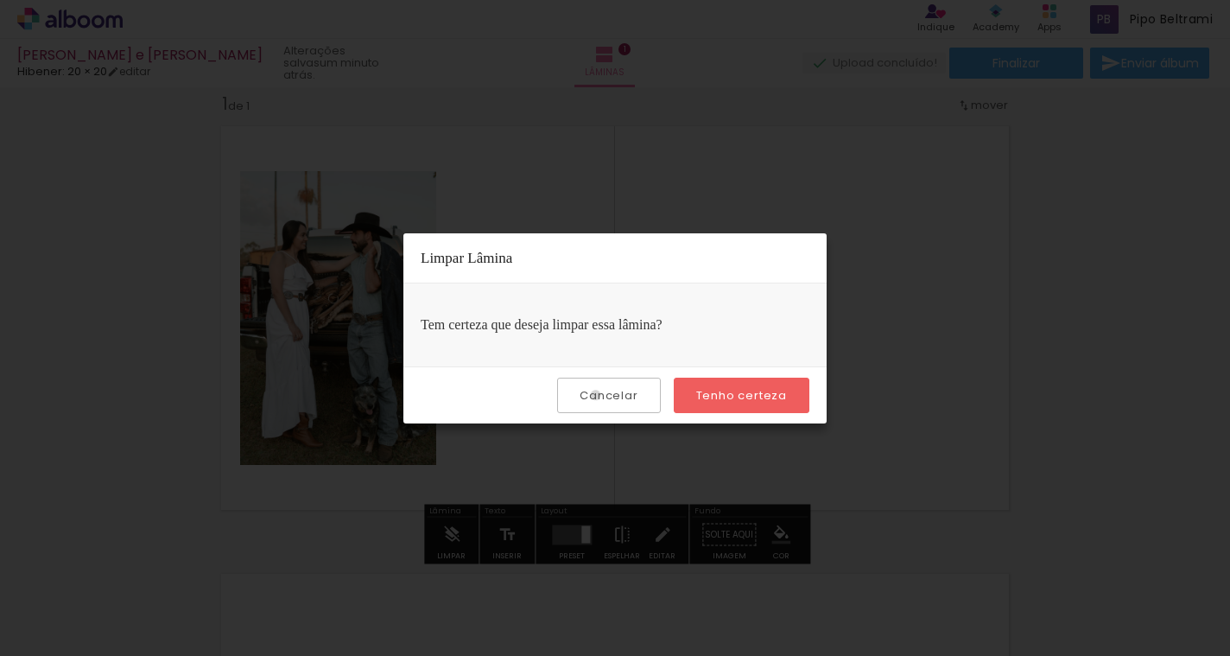
click at [0, 0] on slot "Cancelar" at bounding box center [0, 0] width 0 height 0
